Goal: Transaction & Acquisition: Purchase product/service

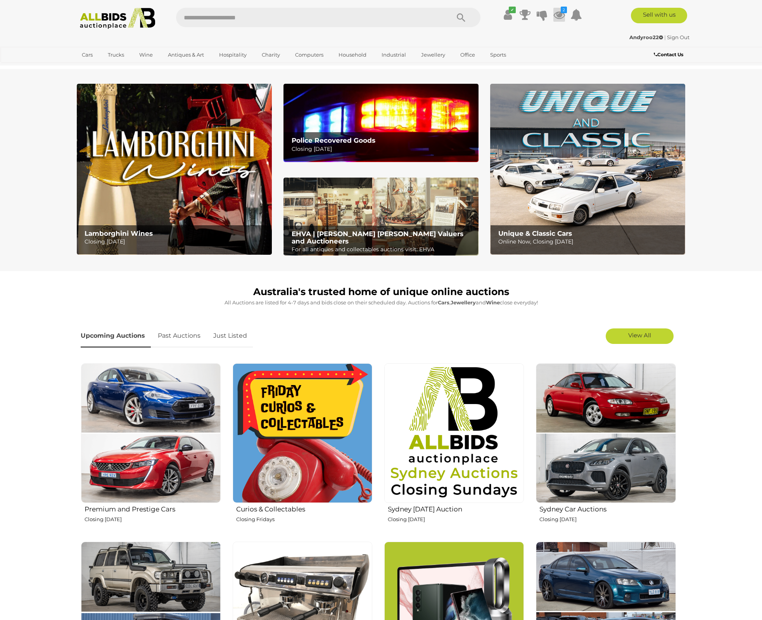
click at [557, 17] on icon at bounding box center [559, 15] width 12 height 14
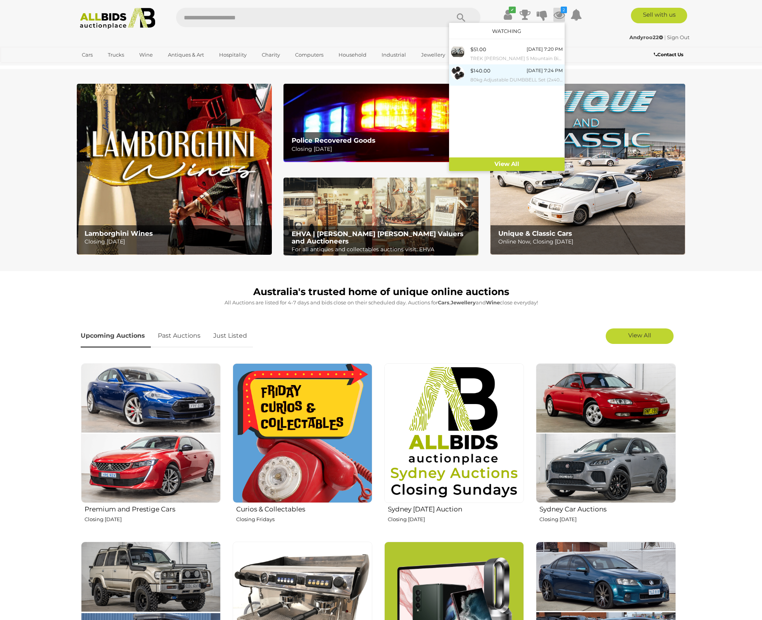
click at [506, 68] on div "$140.00 [DATE] 7:24 PM 80kg Adjustable DUMBBELL Set (2x40kg) - ORP $489.99" at bounding box center [516, 74] width 92 height 17
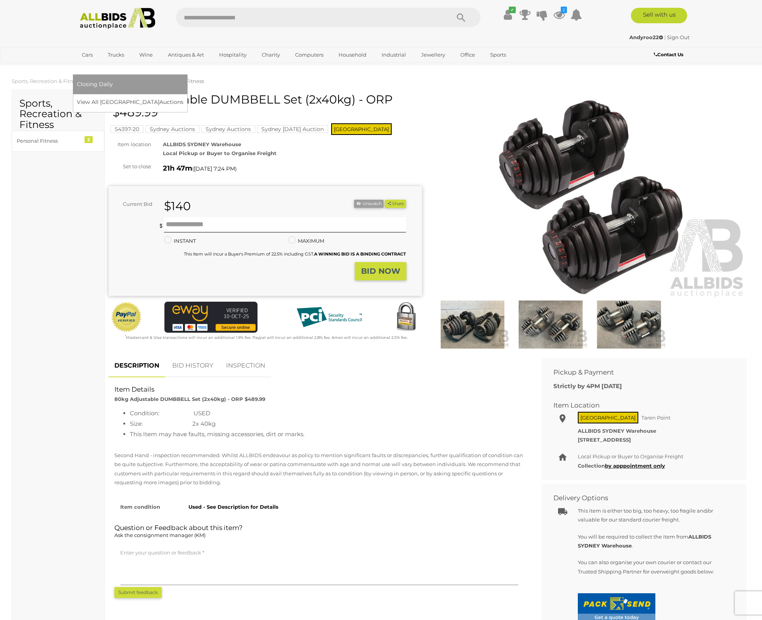
click at [142, 61] on link "[GEOGRAPHIC_DATA]" at bounding box center [109, 67] width 65 height 13
click at [188, 96] on link "View All Sydney Auctions" at bounding box center [133, 102] width 112 height 12
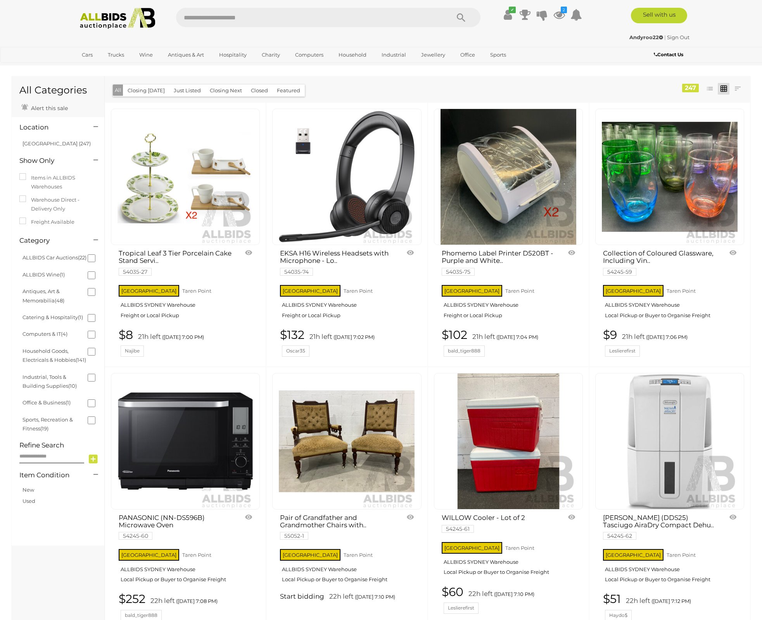
click at [181, 92] on button "Just Listed" at bounding box center [187, 90] width 36 height 12
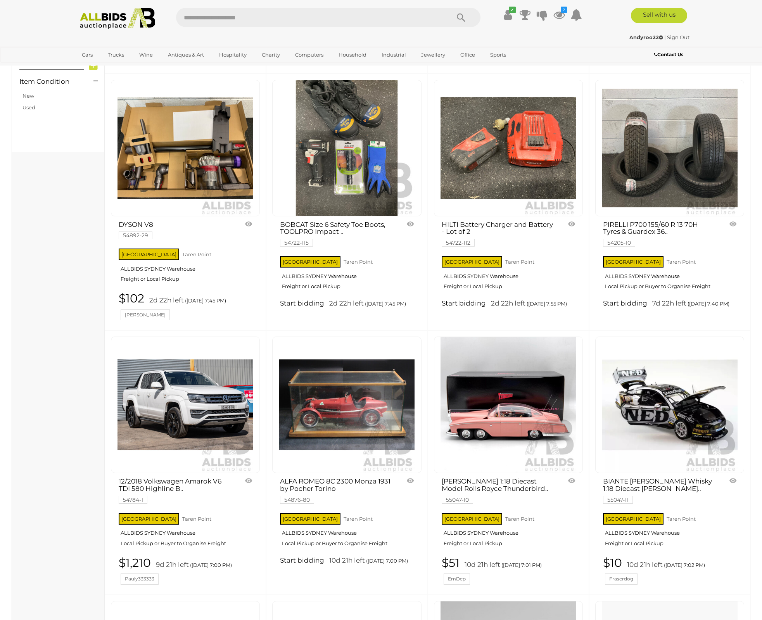
scroll to position [316, 0]
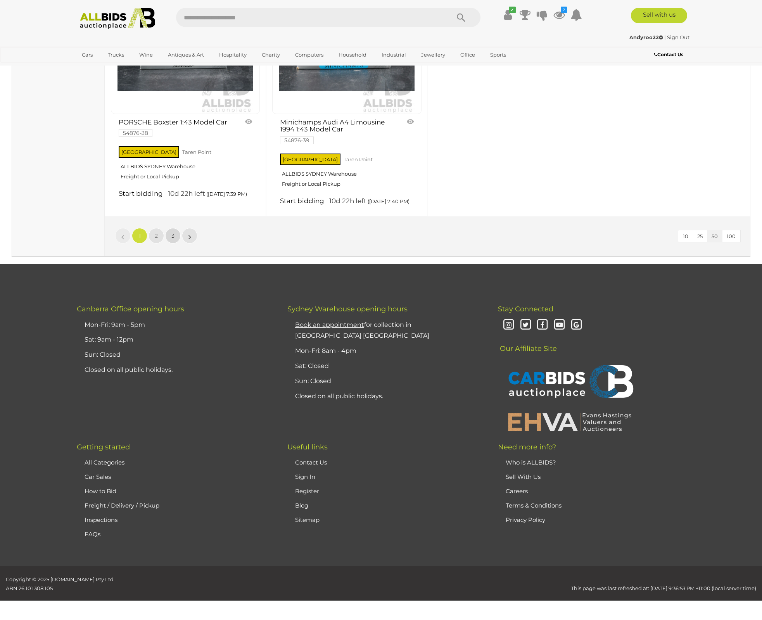
click at [168, 236] on link "3" at bounding box center [173, 236] width 16 height 16
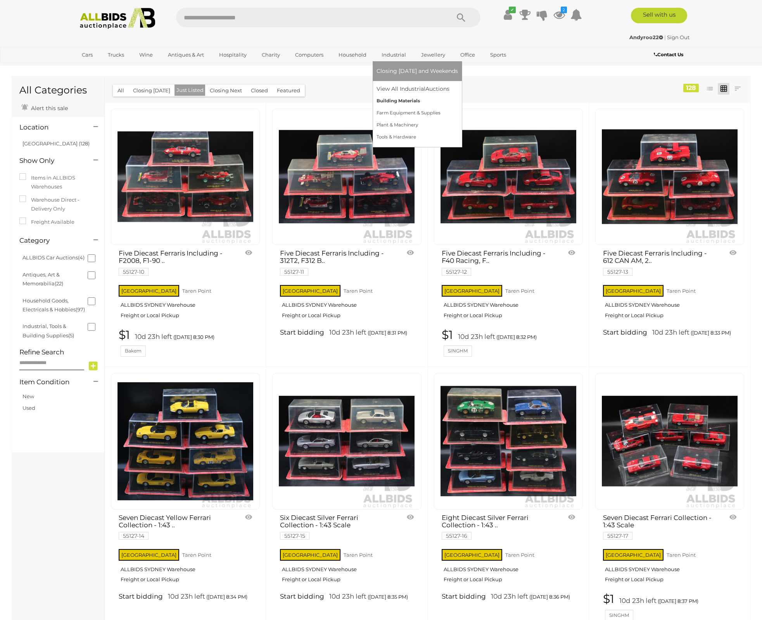
click at [389, 102] on link "Building Materials" at bounding box center [416, 101] width 81 height 12
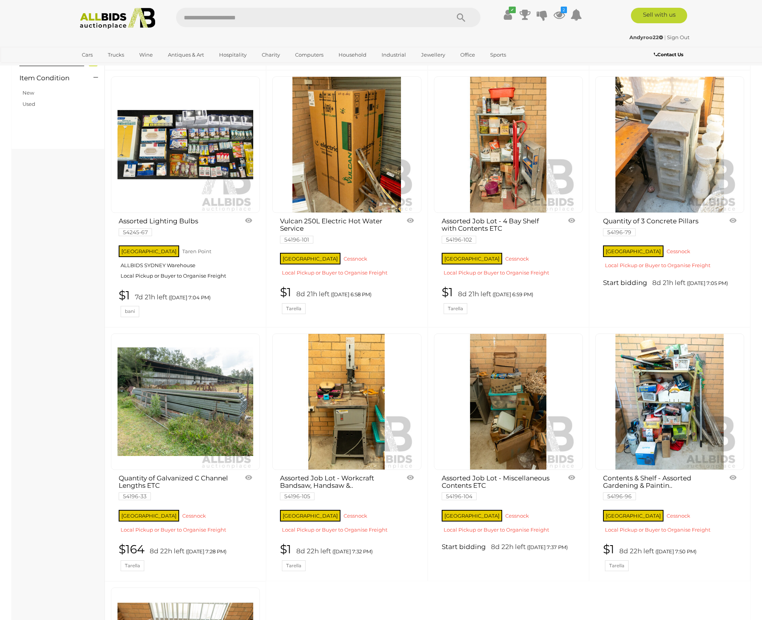
scroll to position [343, 0]
